Goal: Entertainment & Leisure: Browse casually

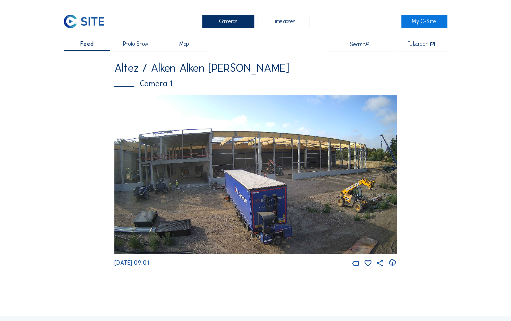
click at [137, 46] on span "Photo Show" at bounding box center [135, 43] width 25 height 5
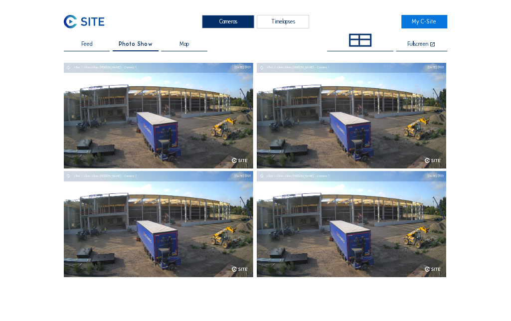
click at [90, 44] on span "Feed" at bounding box center [87, 43] width 10 height 5
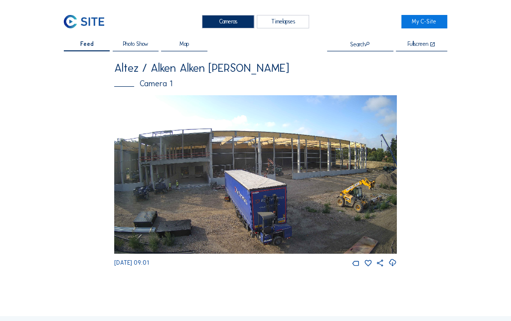
click at [186, 44] on span "Map" at bounding box center [183, 43] width 9 height 5
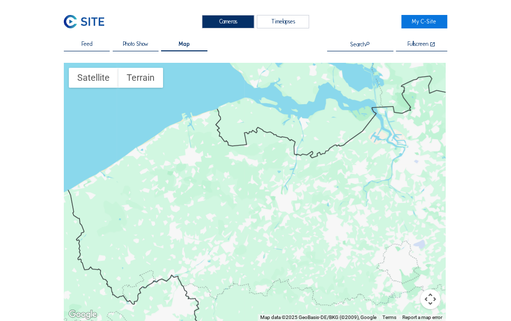
click at [100, 46] on div "Feed" at bounding box center [87, 46] width 46 height 10
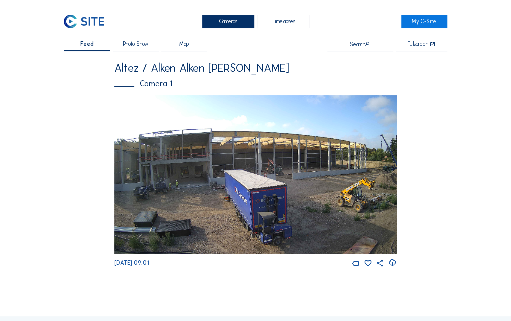
click at [349, 149] on img at bounding box center [255, 174] width 282 height 159
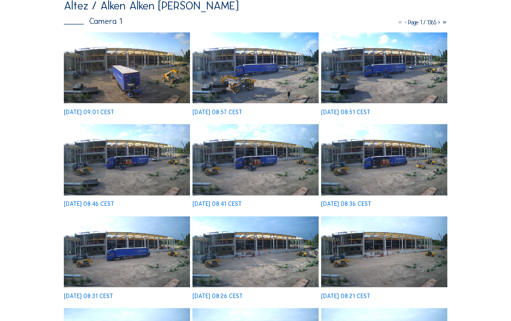
scroll to position [90, 0]
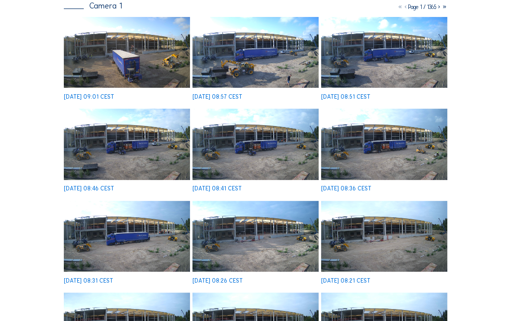
click at [370, 140] on img at bounding box center [384, 144] width 126 height 71
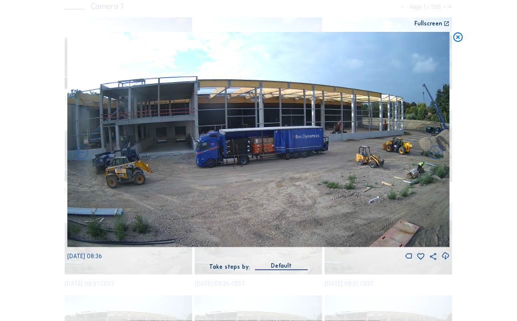
click at [40, 125] on div "Scroll to travel through time | Press 'Alt' Button + Scroll to Zoom | Click and…" at bounding box center [258, 160] width 517 height 321
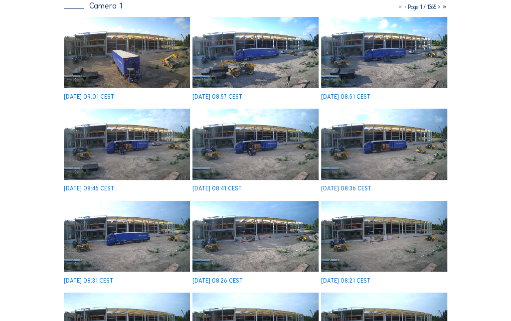
click at [238, 141] on img at bounding box center [255, 144] width 126 height 71
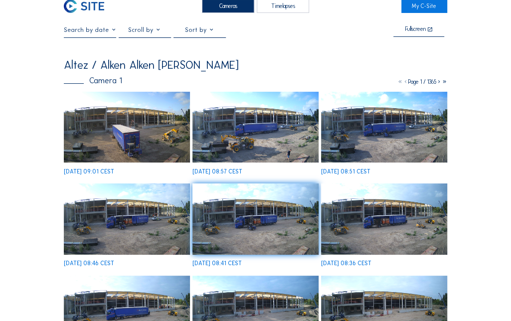
scroll to position [0, 0]
